Goal: Task Accomplishment & Management: Manage account settings

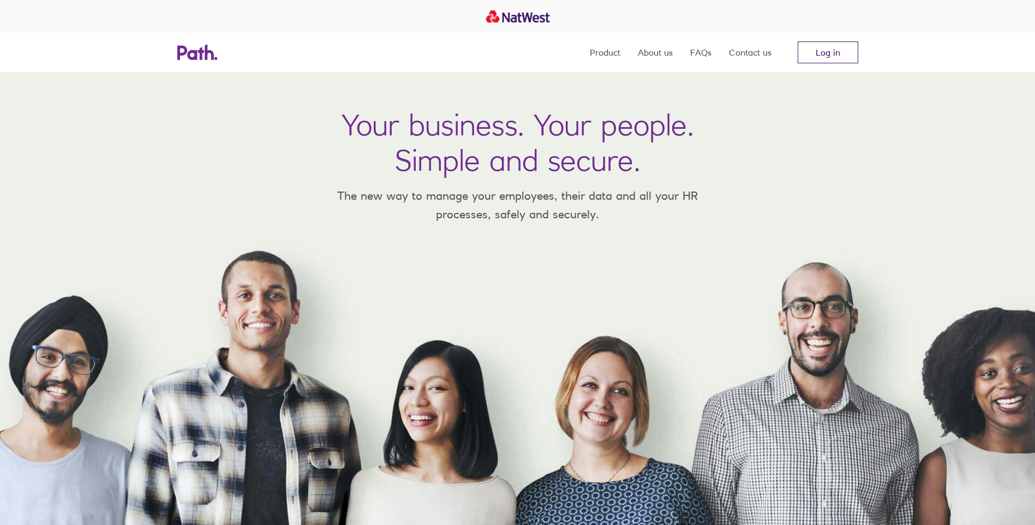
click at [814, 50] on link "Log in" at bounding box center [828, 52] width 61 height 22
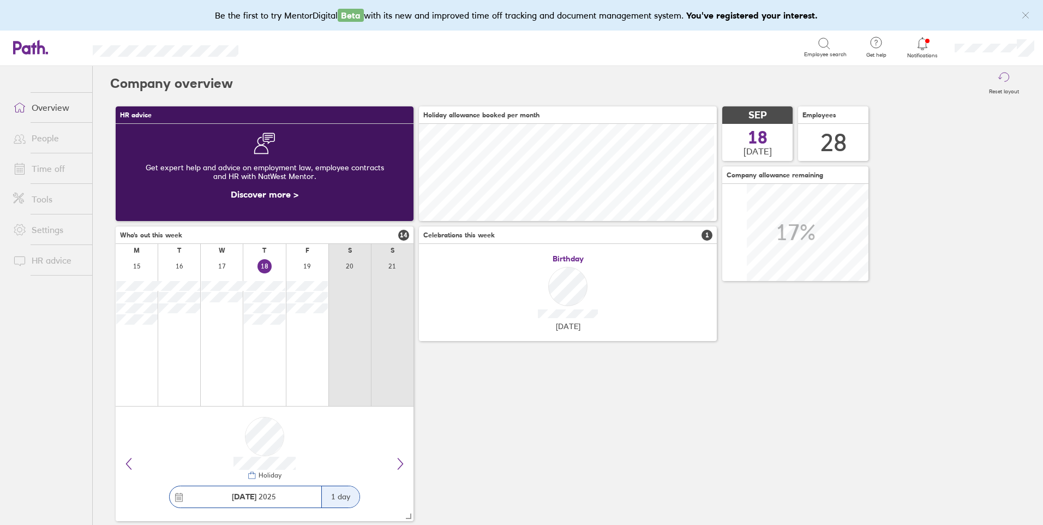
scroll to position [97, 298]
click at [27, 165] on span at bounding box center [17, 168] width 27 height 13
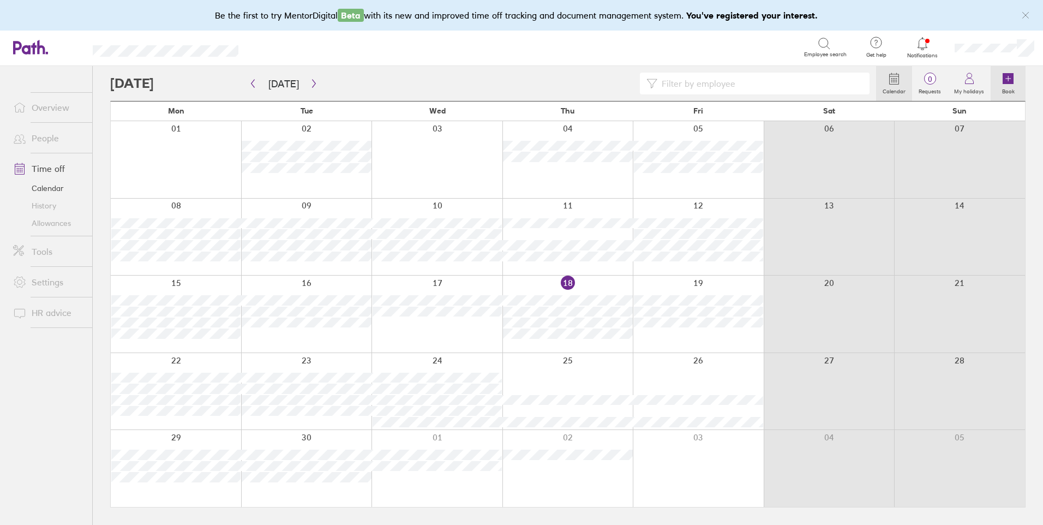
click at [1009, 83] on icon at bounding box center [1008, 78] width 11 height 11
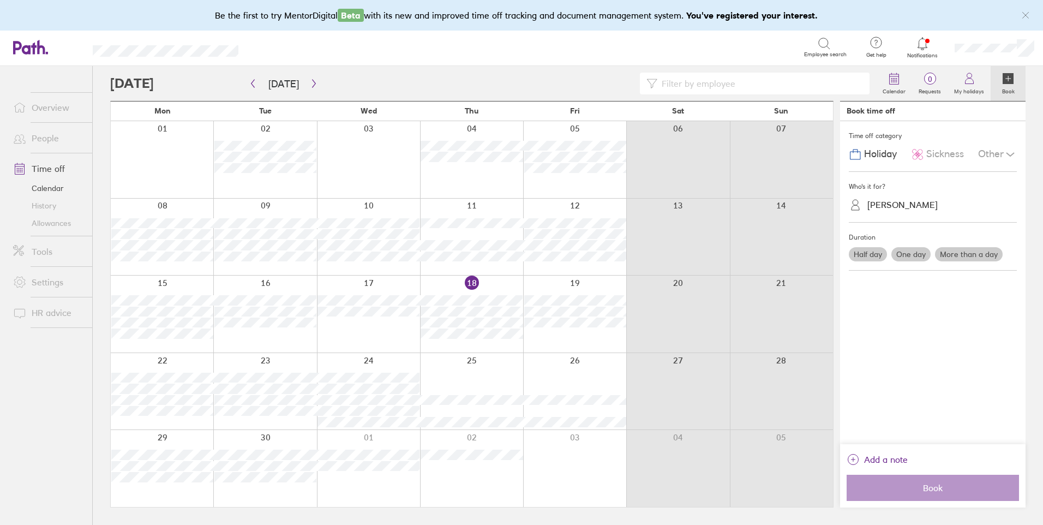
click at [894, 205] on div "[PERSON_NAME]" at bounding box center [903, 205] width 70 height 10
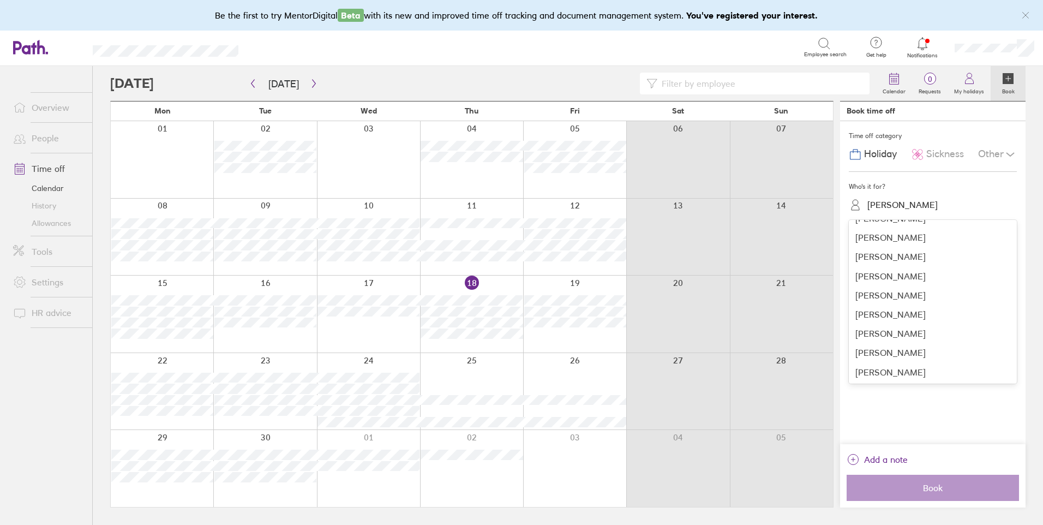
scroll to position [378, 0]
click at [941, 291] on div "[PERSON_NAME]" at bounding box center [933, 294] width 168 height 19
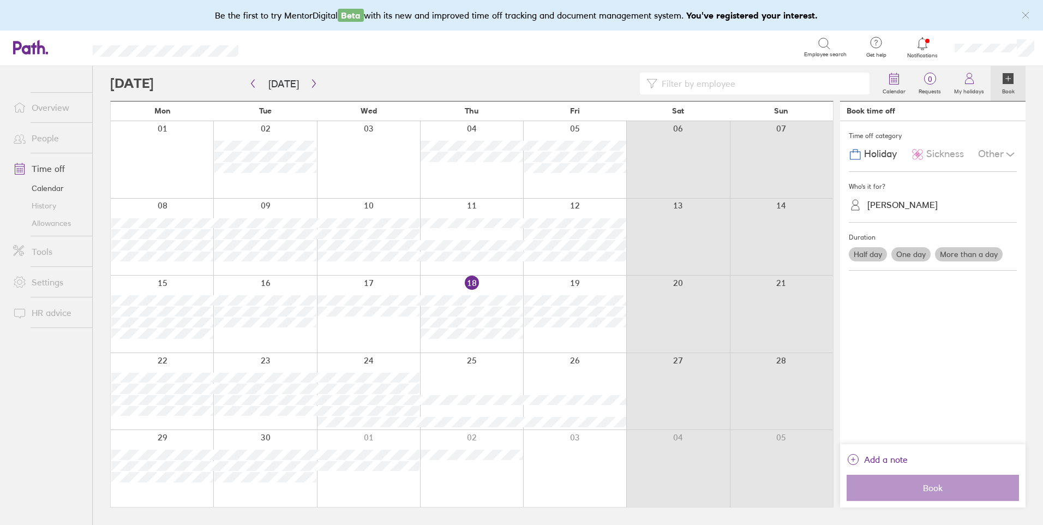
click at [912, 256] on label "One day" at bounding box center [911, 254] width 39 height 14
click at [0, 0] on input "One day" at bounding box center [0, 0] width 0 height 0
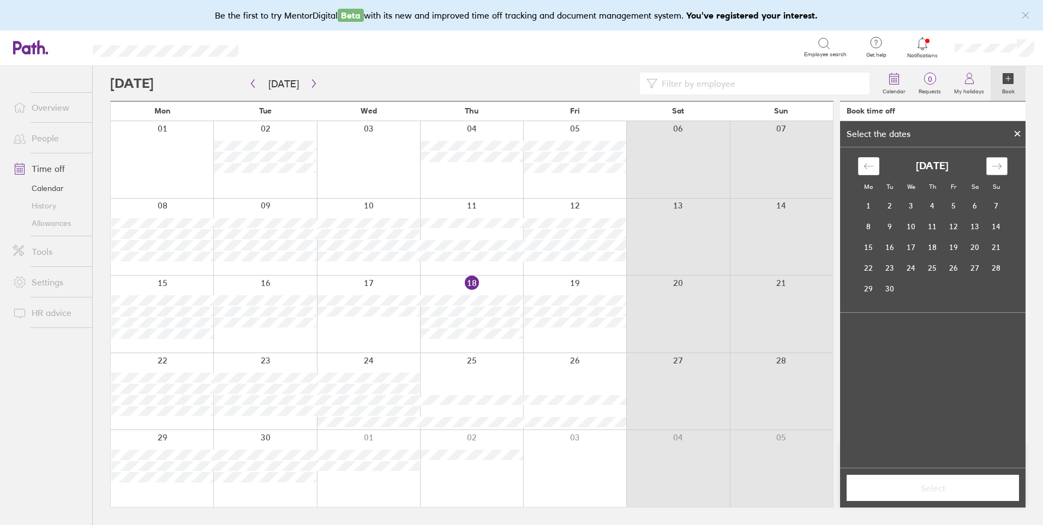
click at [995, 161] on icon "Move forward to switch to the next month." at bounding box center [997, 166] width 10 height 10
click at [946, 270] on td "24" at bounding box center [953, 268] width 21 height 21
click at [924, 476] on button "Select" at bounding box center [933, 488] width 172 height 26
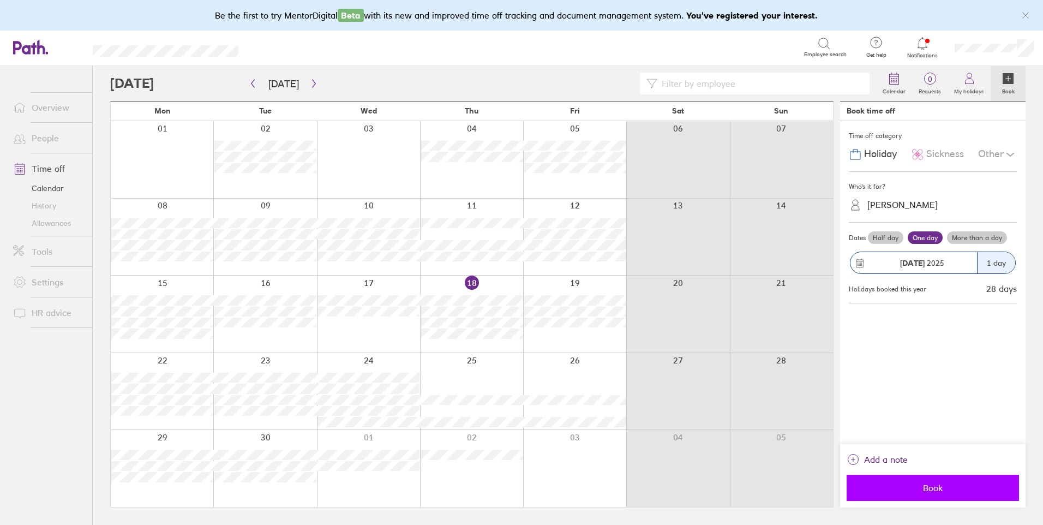
click at [929, 491] on span "Book" at bounding box center [932, 488] width 157 height 10
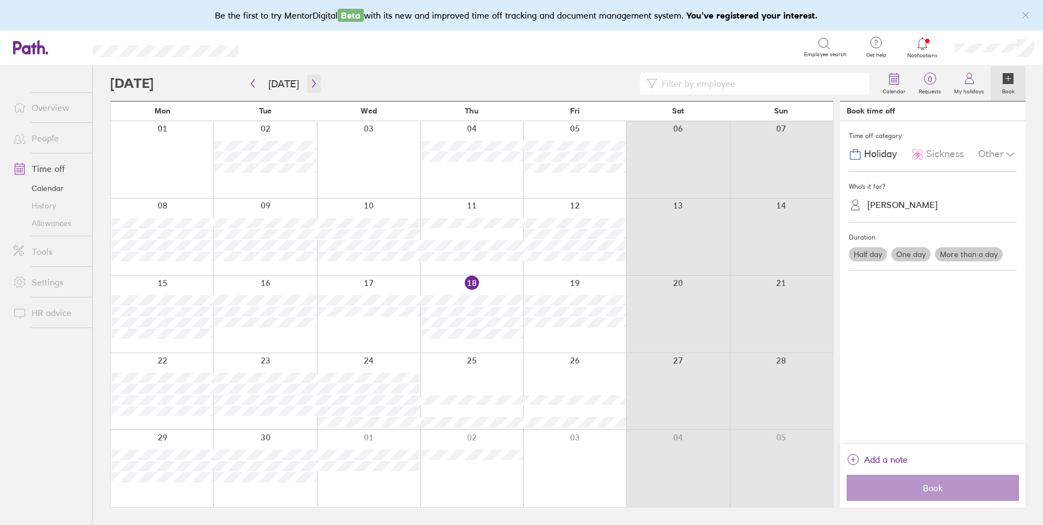
click at [309, 88] on button "button" at bounding box center [314, 84] width 14 height 18
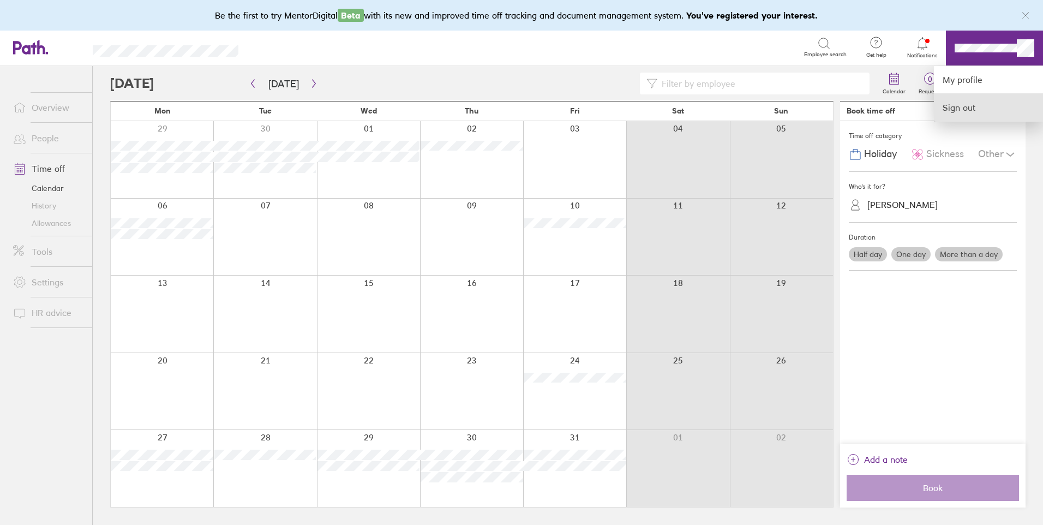
click at [974, 109] on link "Sign out" at bounding box center [988, 107] width 109 height 27
